Goal: Find contact information: Find contact information

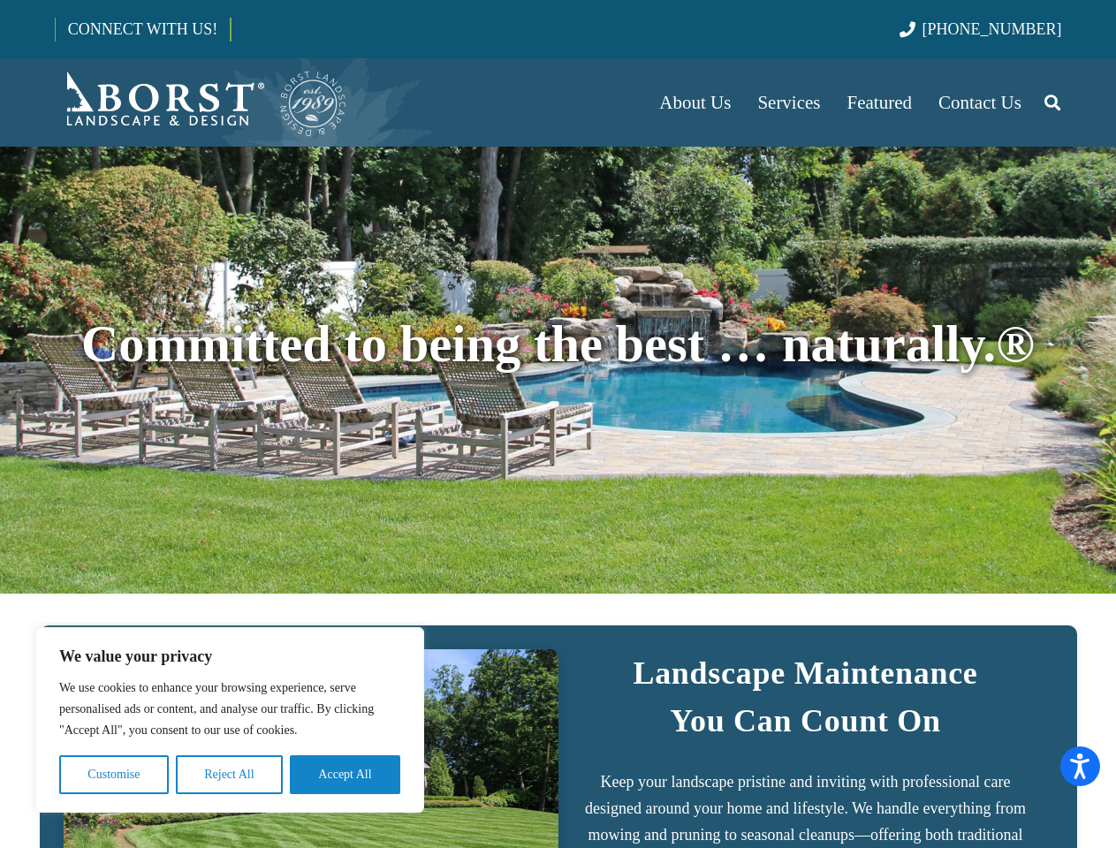
click at [558, 424] on div "Committed to being the best … naturally.®" at bounding box center [558, 370] width 1007 height 320
click at [114, 775] on button "Customise" at bounding box center [114, 775] width 110 height 39
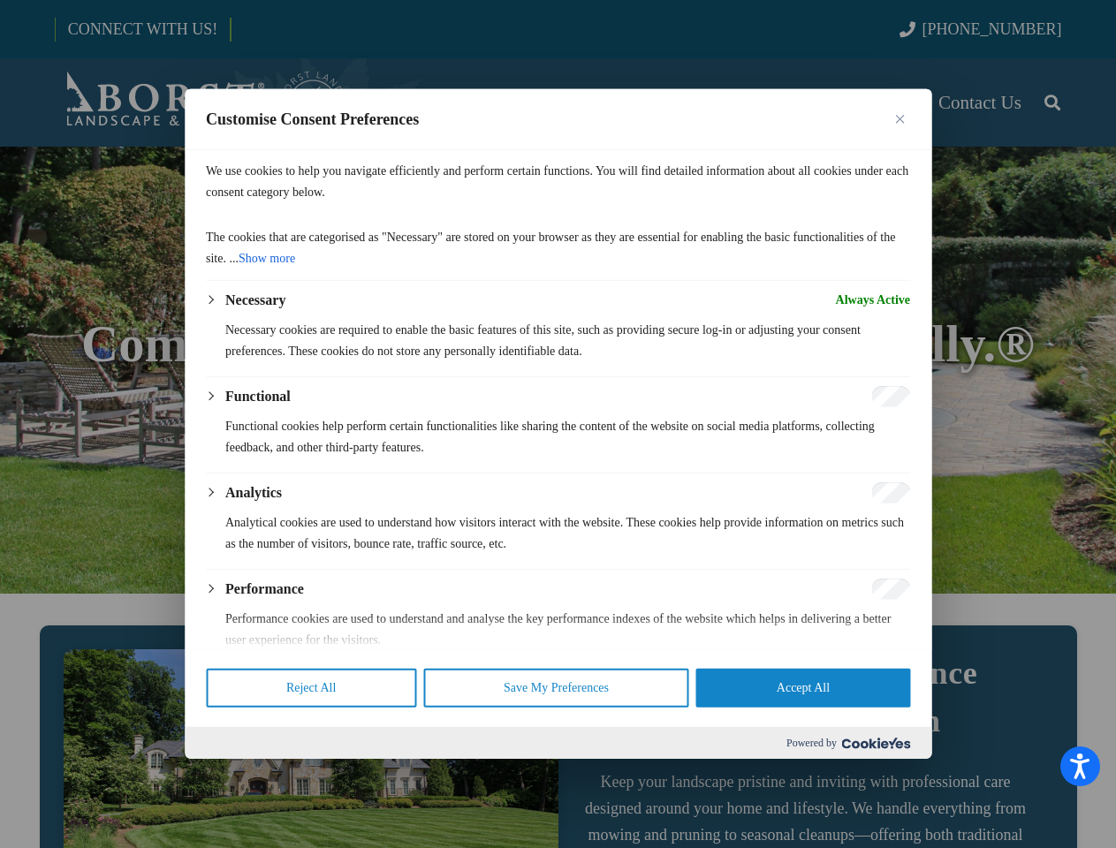
click at [229, 775] on div at bounding box center [558, 424] width 1116 height 848
click at [345, 203] on p "We use cookies to help you navigate efficiently and perform certain functions. …" at bounding box center [558, 182] width 704 height 42
click at [1052, 103] on div at bounding box center [558, 424] width 1116 height 848
